Goal: Transaction & Acquisition: Book appointment/travel/reservation

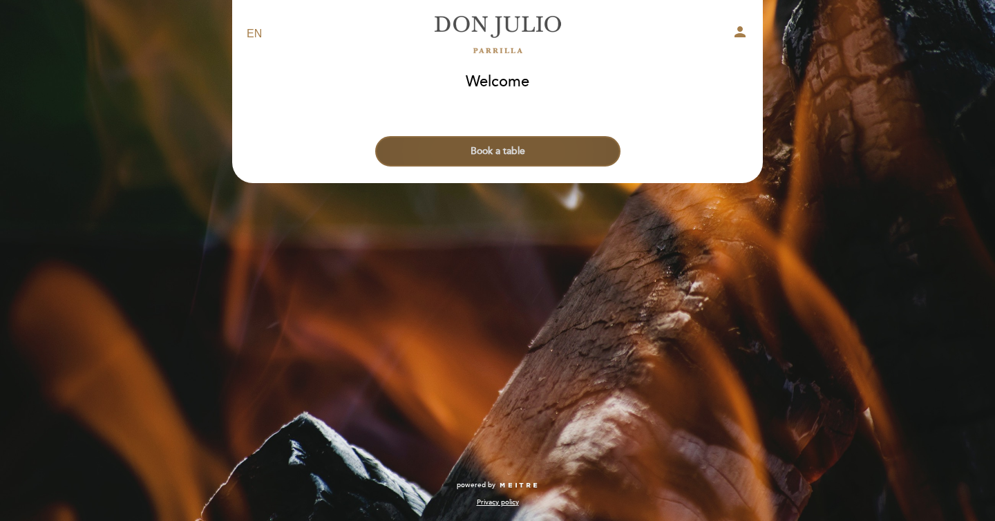
click at [509, 162] on button "Book a table" at bounding box center [497, 151] width 245 height 30
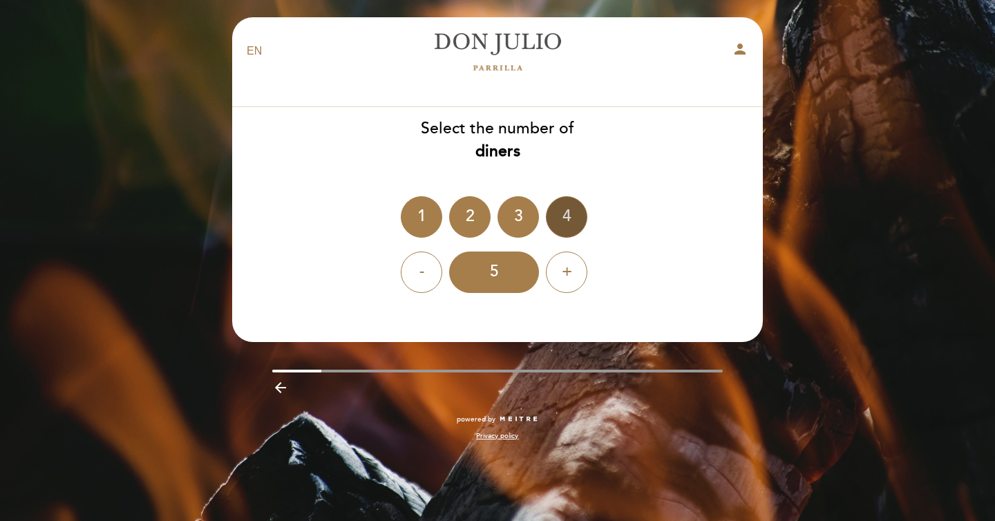
click at [573, 211] on div "4" at bounding box center [566, 216] width 41 height 41
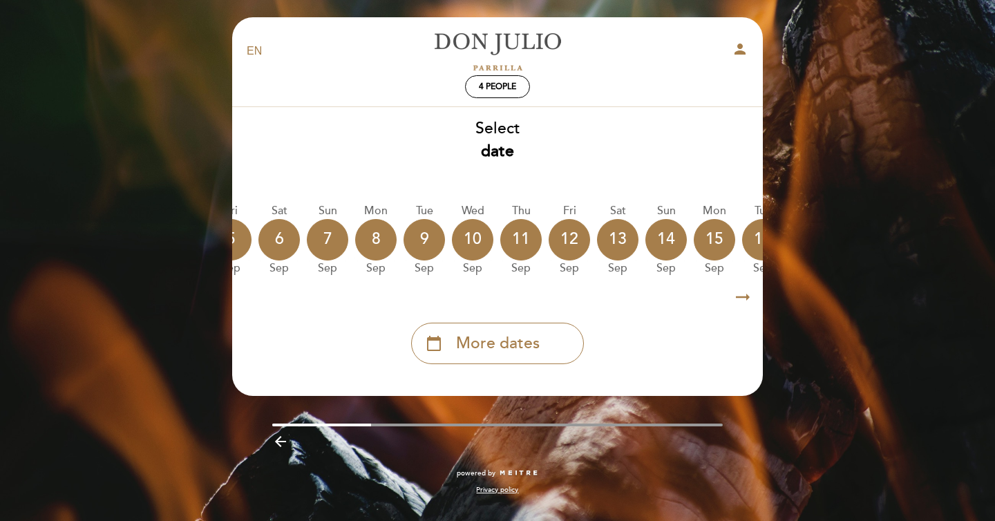
scroll to position [0, 406]
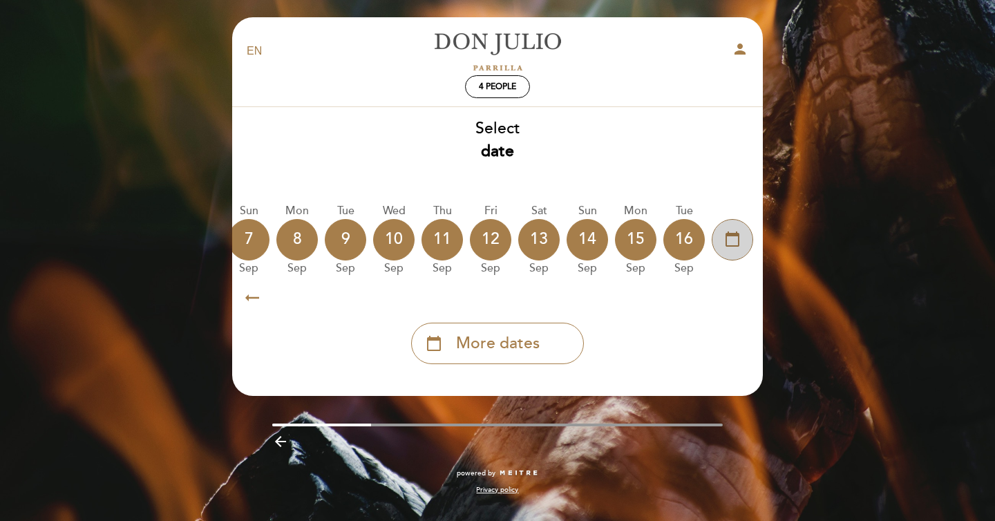
click at [736, 250] on icon "calendar_today" at bounding box center [732, 239] width 17 height 24
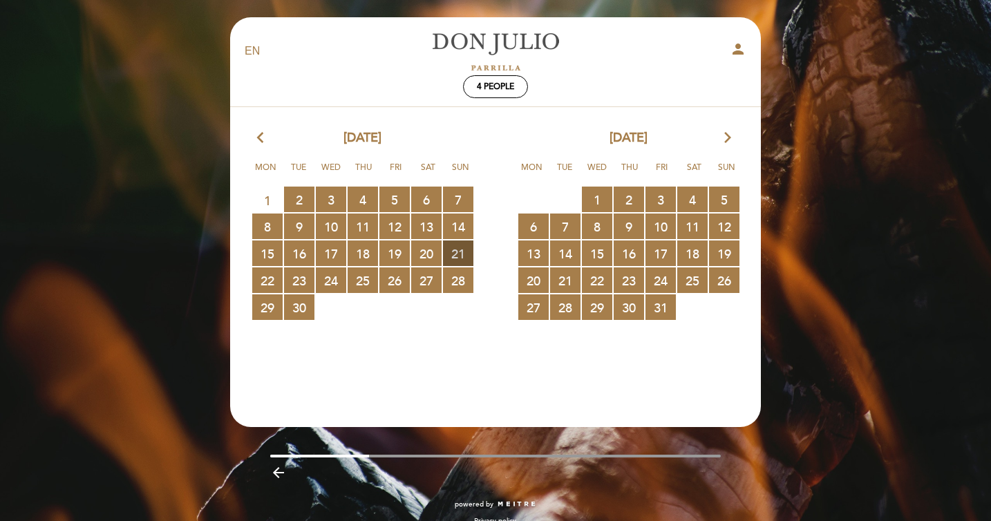
click at [458, 251] on span "21 RESERVATIONS AVAILABLE" at bounding box center [458, 254] width 30 height 26
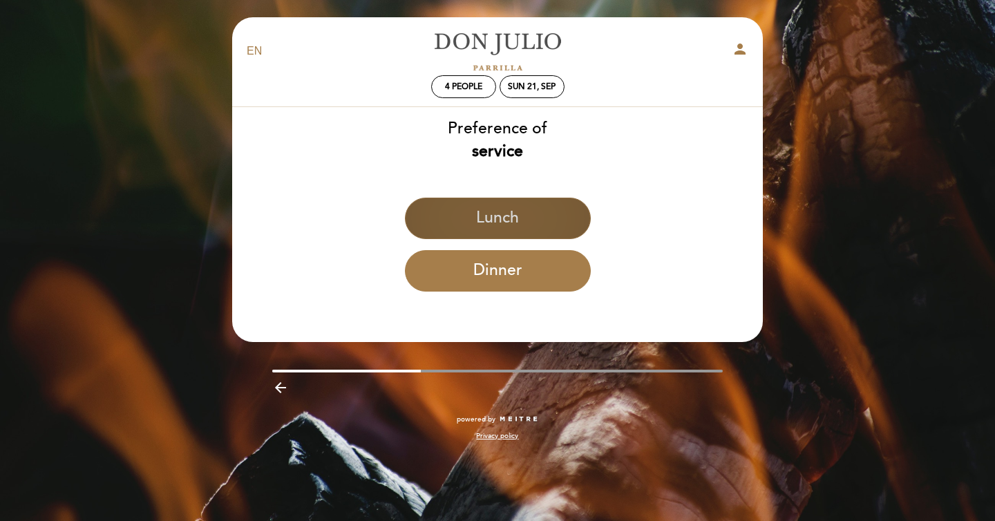
click at [481, 228] on button "Lunch" at bounding box center [498, 218] width 186 height 41
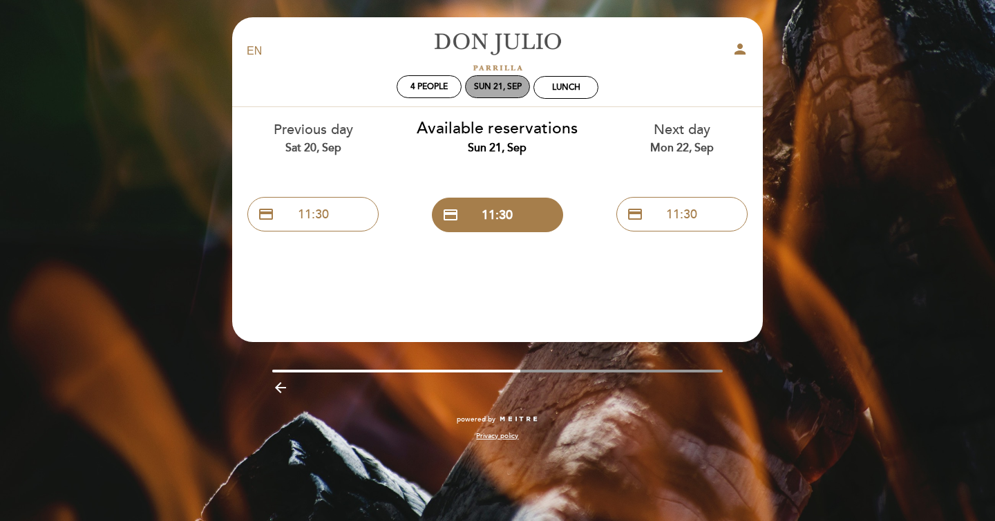
click at [520, 86] on div "Sun 21, Sep" at bounding box center [498, 87] width 48 height 10
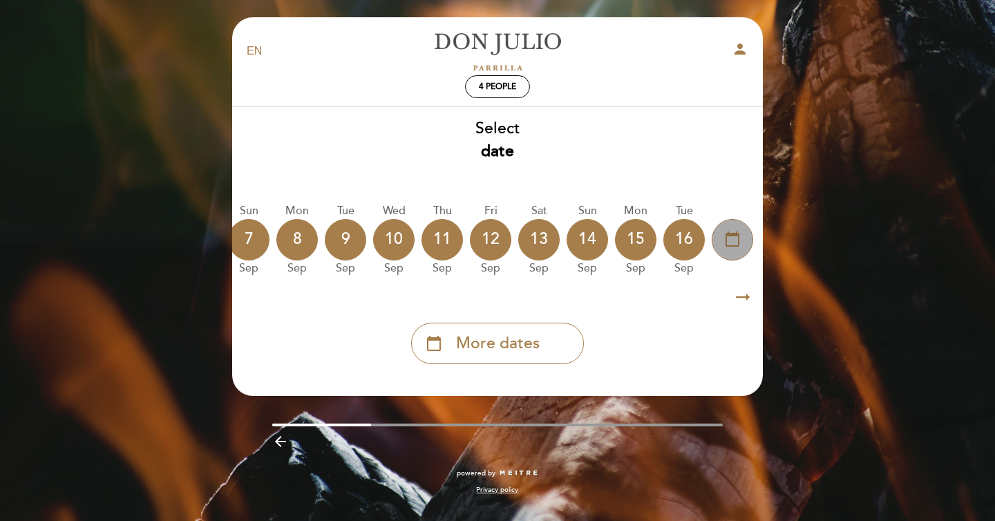
click at [727, 227] on div "calendar_today" at bounding box center [732, 239] width 41 height 41
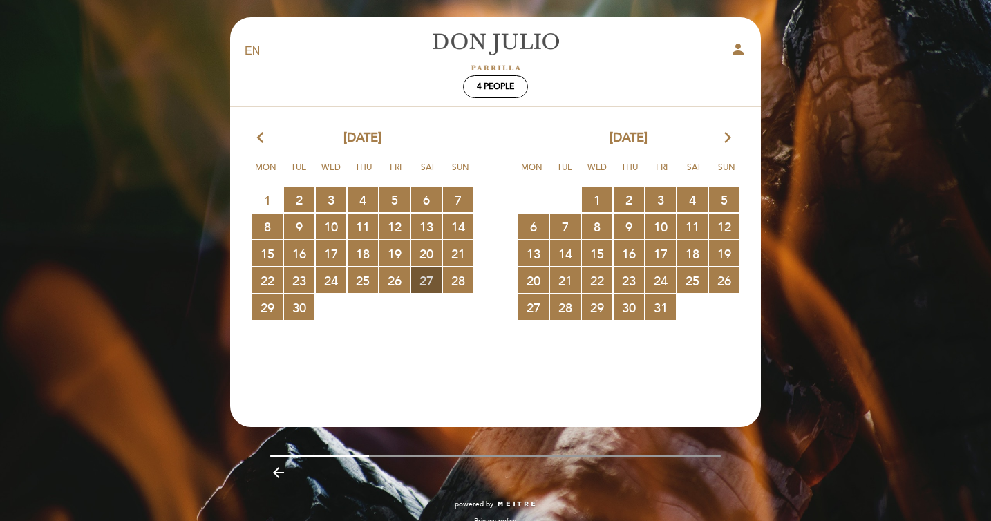
click at [431, 283] on span "27 RESERVATIONS AVAILABLE" at bounding box center [426, 281] width 30 height 26
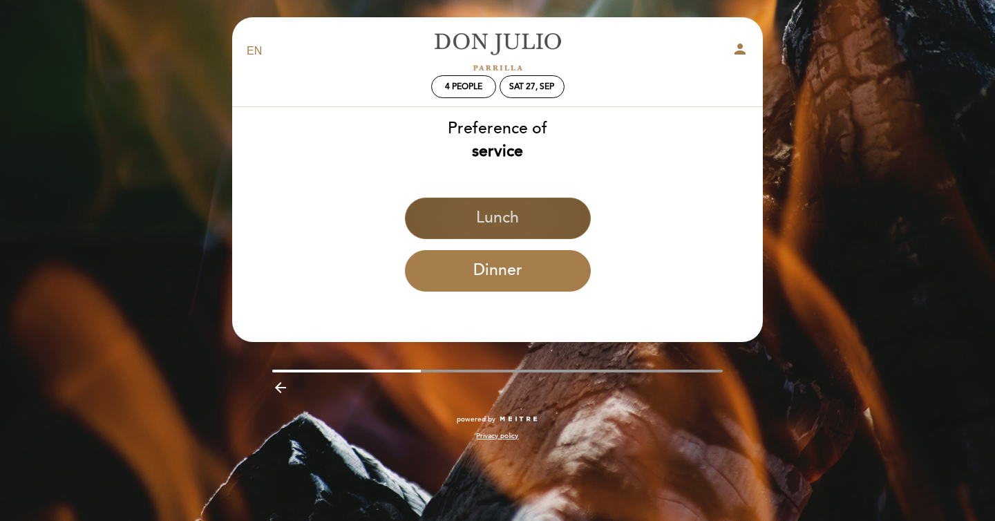
click at [458, 220] on button "Lunch" at bounding box center [498, 218] width 186 height 41
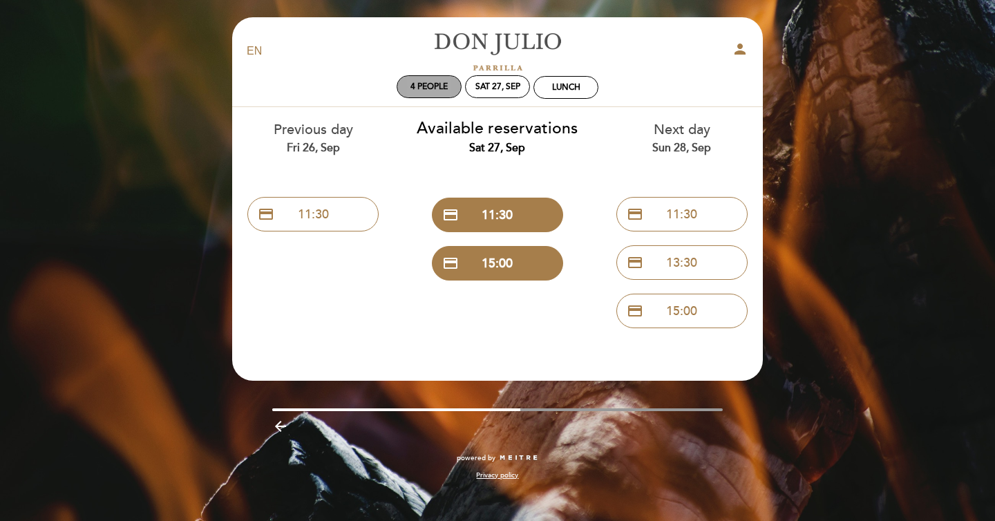
click at [438, 94] on div "4 people" at bounding box center [429, 86] width 64 height 21
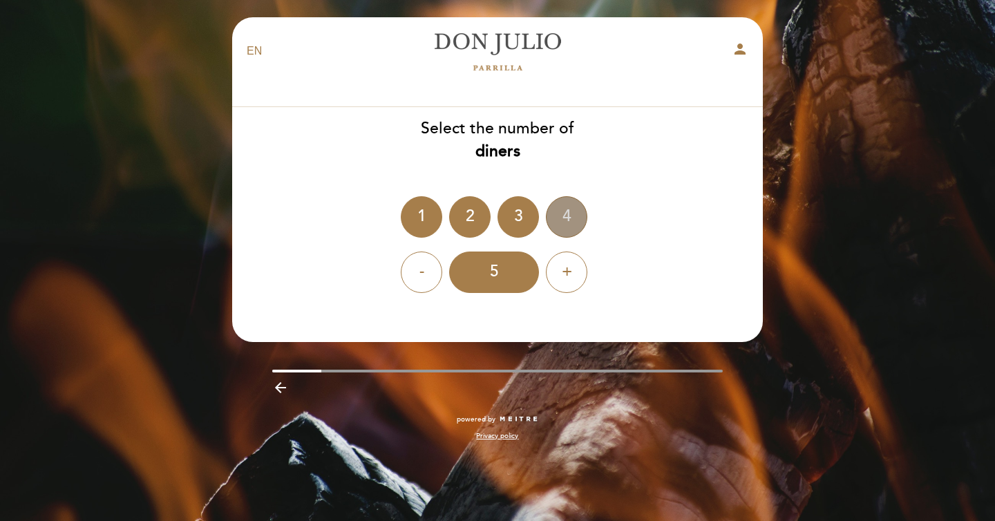
click at [572, 233] on div "4" at bounding box center [566, 216] width 41 height 41
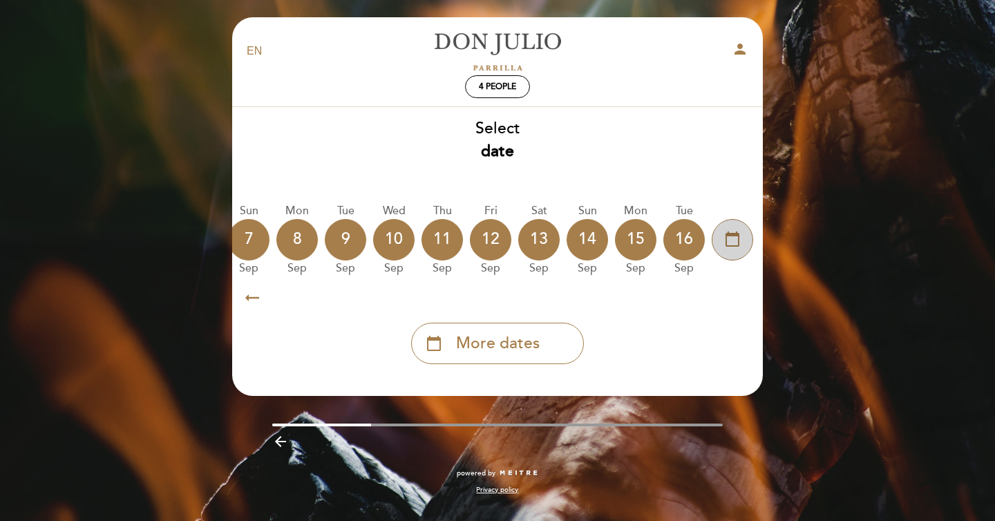
click at [728, 237] on icon "calendar_today" at bounding box center [732, 239] width 17 height 24
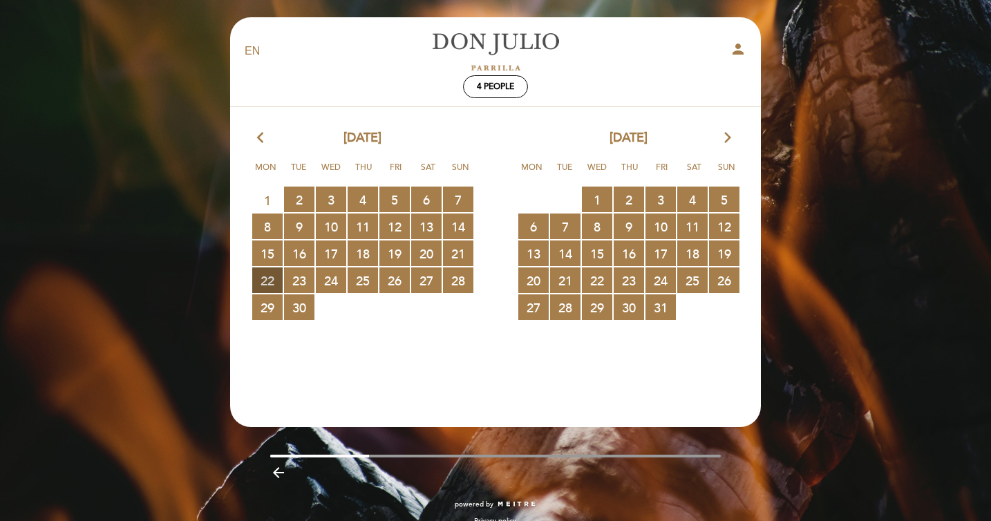
click at [272, 285] on span "22 RESERVATIONS AVAILABLE" at bounding box center [267, 281] width 30 height 26
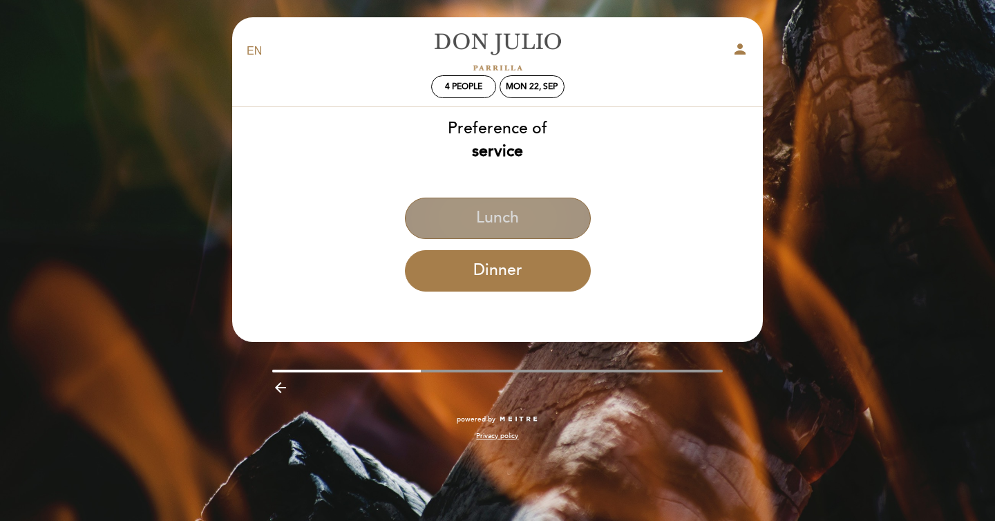
click at [464, 220] on button "Lunch" at bounding box center [498, 218] width 186 height 41
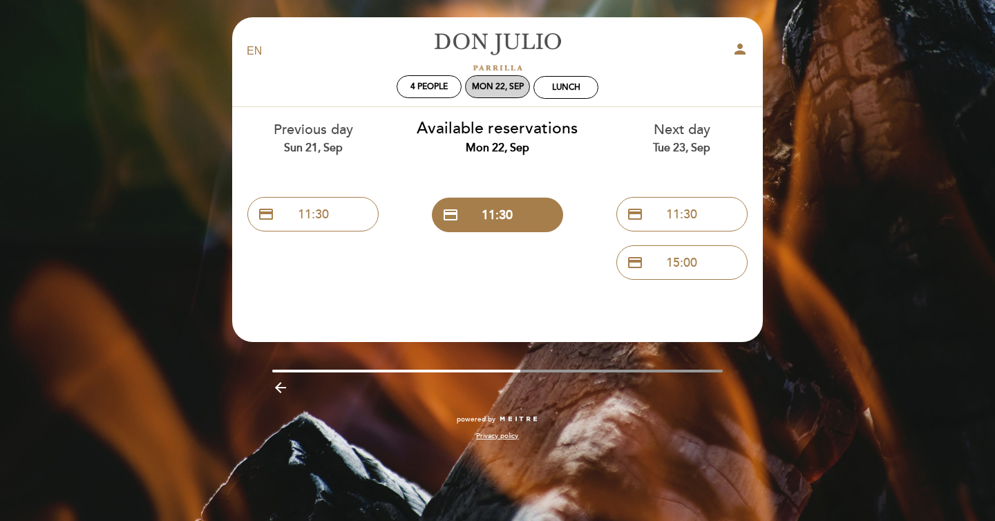
click at [507, 86] on div "Mon 22, Sep" at bounding box center [498, 87] width 52 height 10
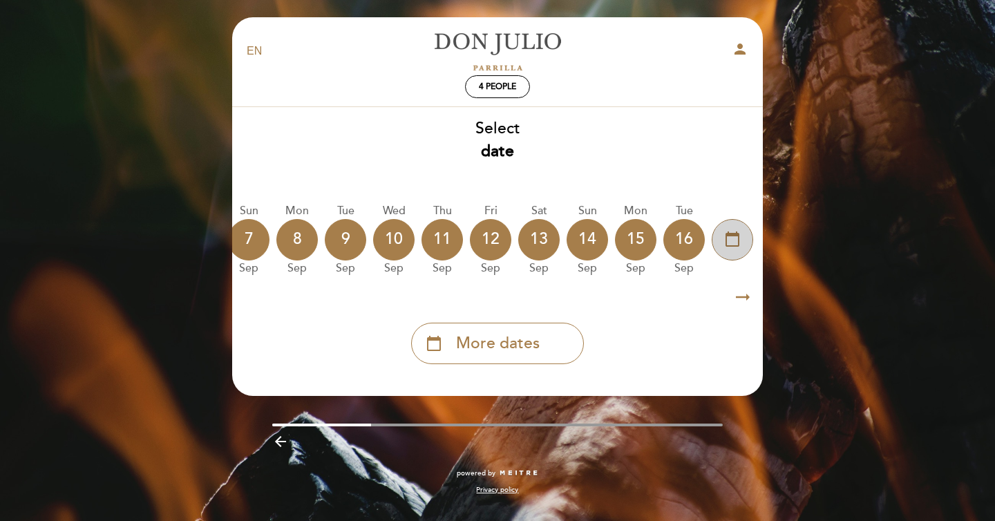
click at [722, 251] on div "calendar_today" at bounding box center [732, 239] width 41 height 41
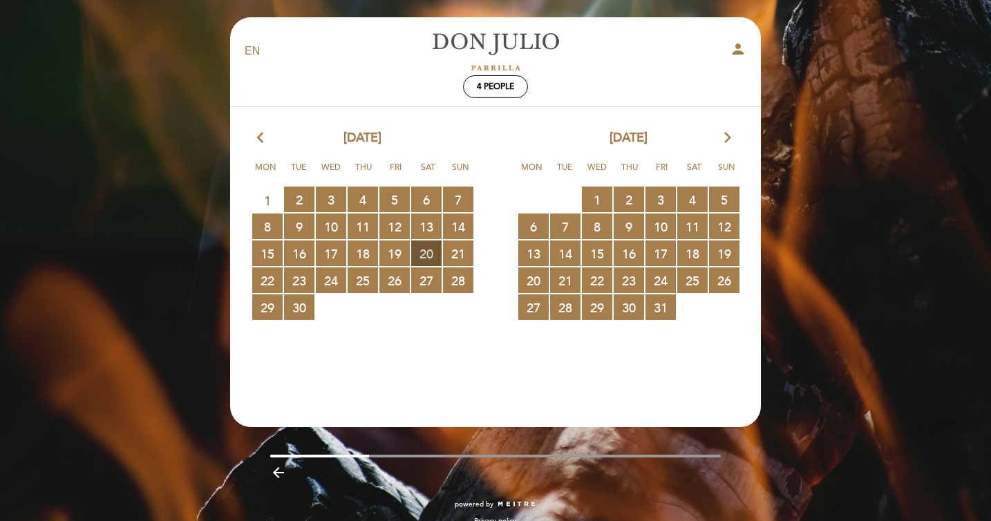
click at [424, 249] on span "20 RESERVATIONS AVAILABLE" at bounding box center [426, 254] width 30 height 26
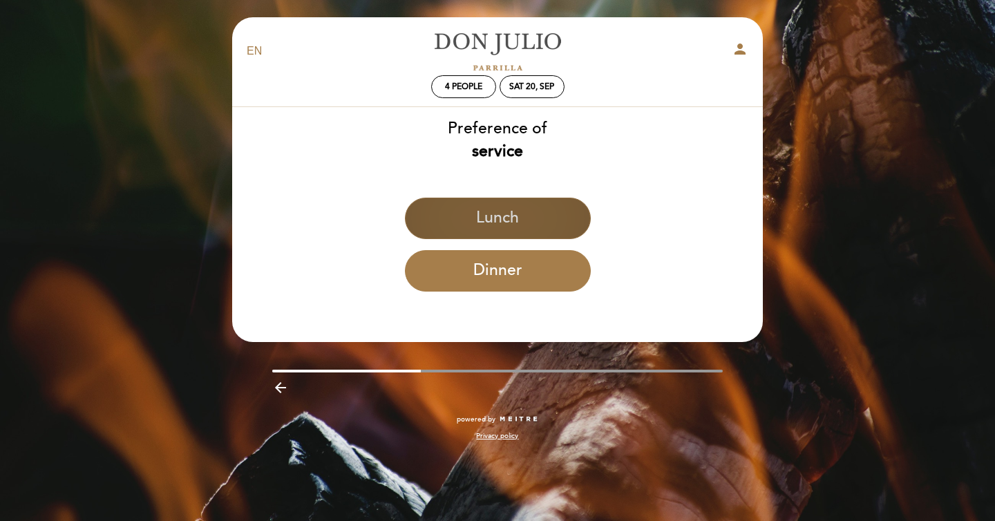
click at [494, 209] on button "Lunch" at bounding box center [498, 218] width 186 height 41
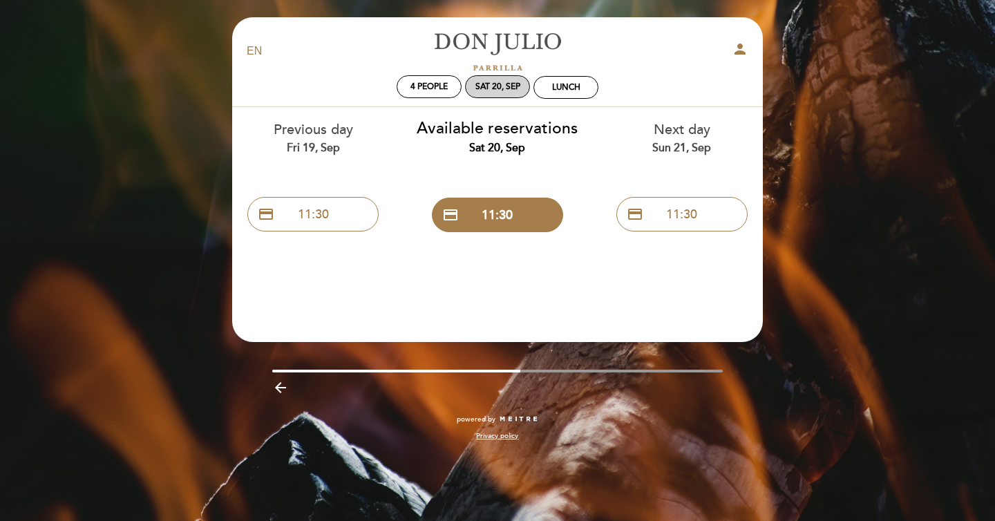
click at [491, 89] on div "Sat 20, Sep" at bounding box center [498, 87] width 45 height 10
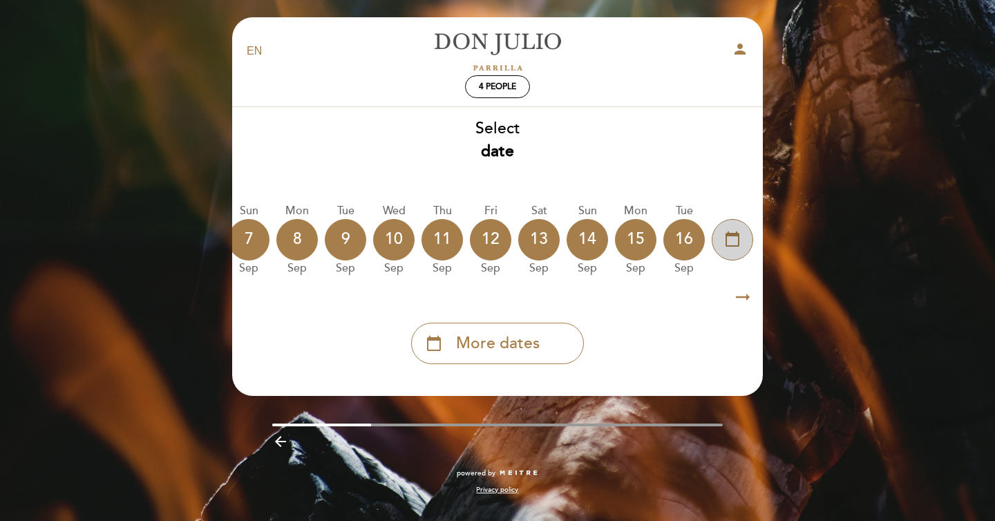
click at [723, 237] on div "calendar_today" at bounding box center [732, 239] width 41 height 41
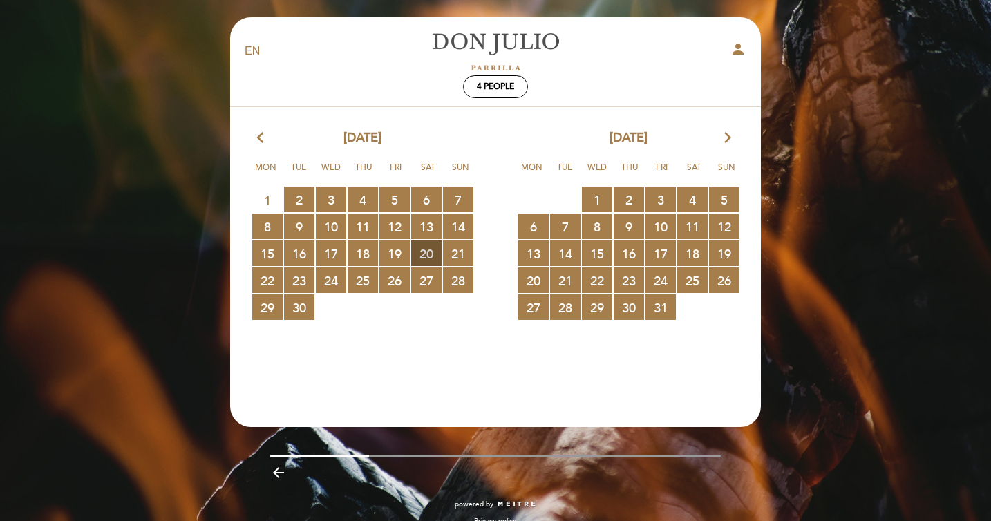
click at [426, 252] on span "20 RESERVATIONS AVAILABLE" at bounding box center [426, 254] width 30 height 26
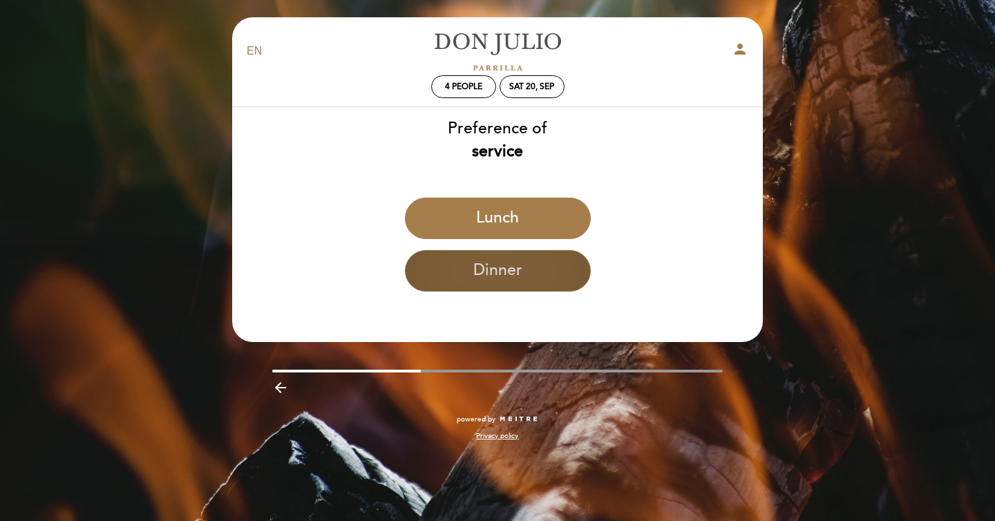
click at [477, 289] on button "Dinner" at bounding box center [498, 270] width 186 height 41
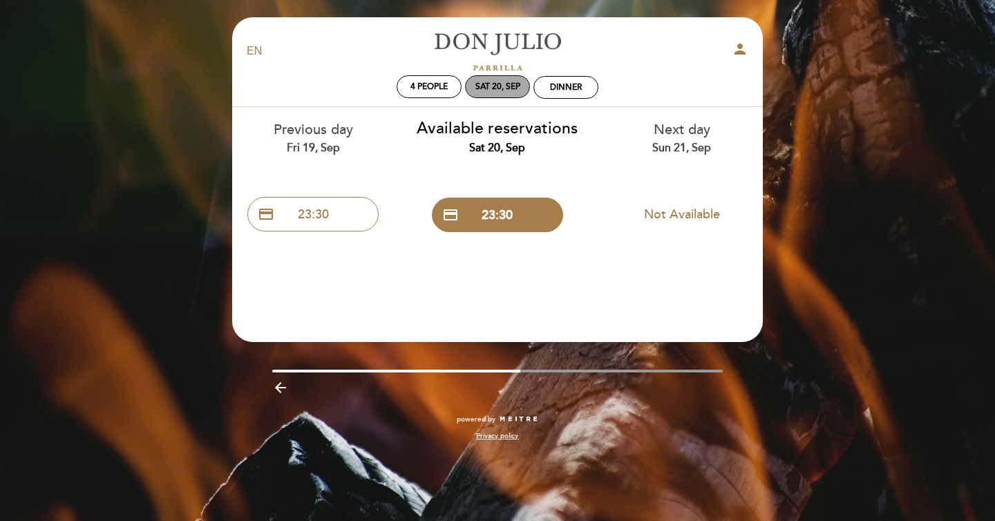
click at [502, 84] on div "Sat 20, Sep" at bounding box center [498, 87] width 45 height 10
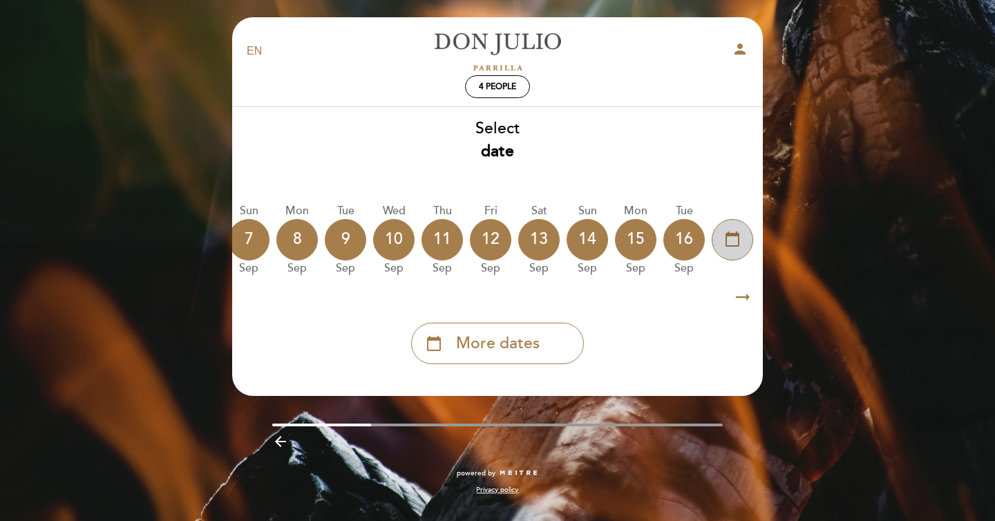
click at [718, 247] on div "calendar_today" at bounding box center [732, 239] width 41 height 41
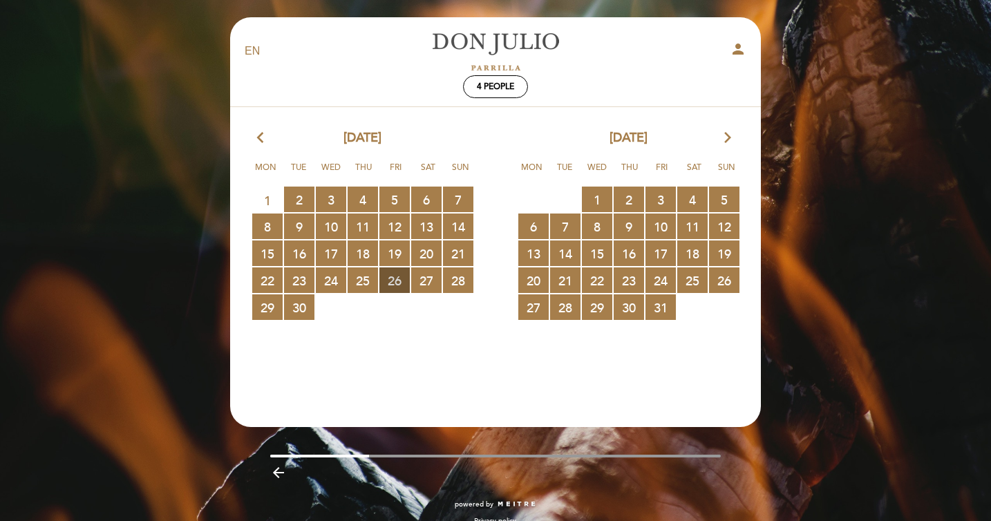
click at [391, 285] on span "26 RESERVATIONS AVAILABLE" at bounding box center [395, 281] width 30 height 26
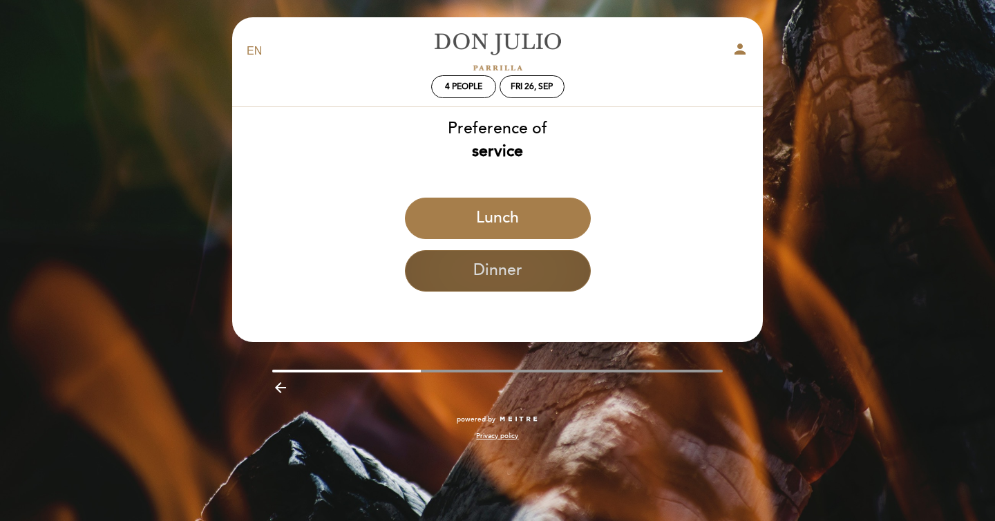
click at [481, 274] on button "Dinner" at bounding box center [498, 270] width 186 height 41
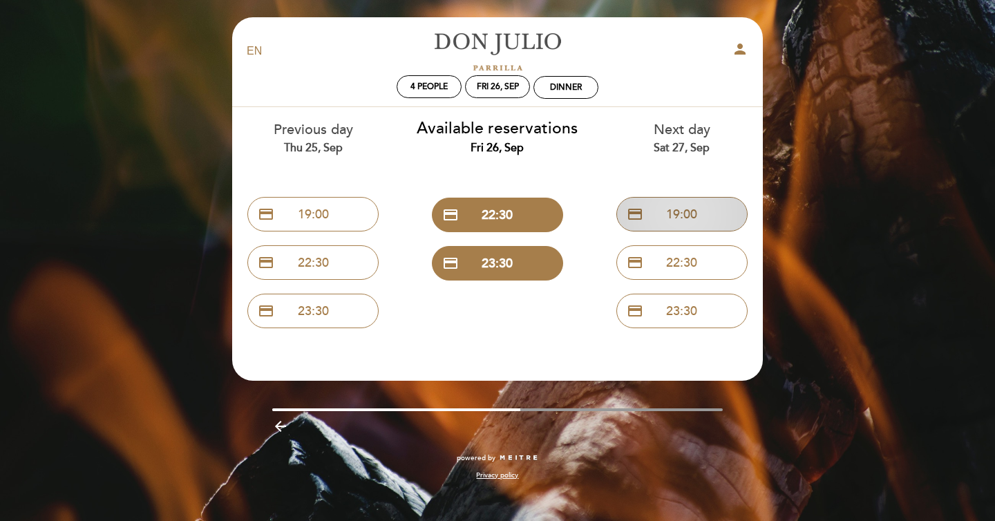
click at [697, 207] on button "credit_card 19:00" at bounding box center [682, 214] width 131 height 35
